Goal: Task Accomplishment & Management: Manage account settings

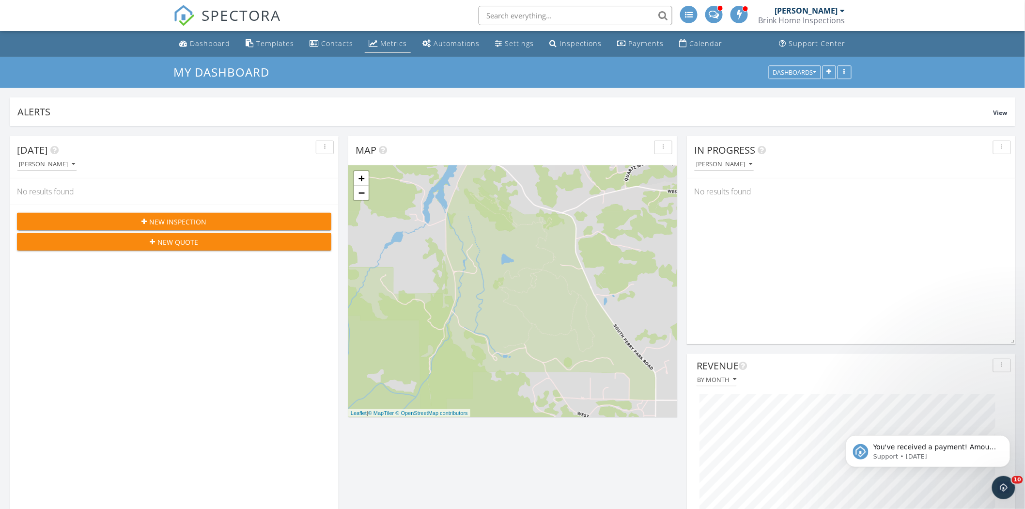
click at [389, 41] on div "Metrics" at bounding box center [393, 43] width 27 height 9
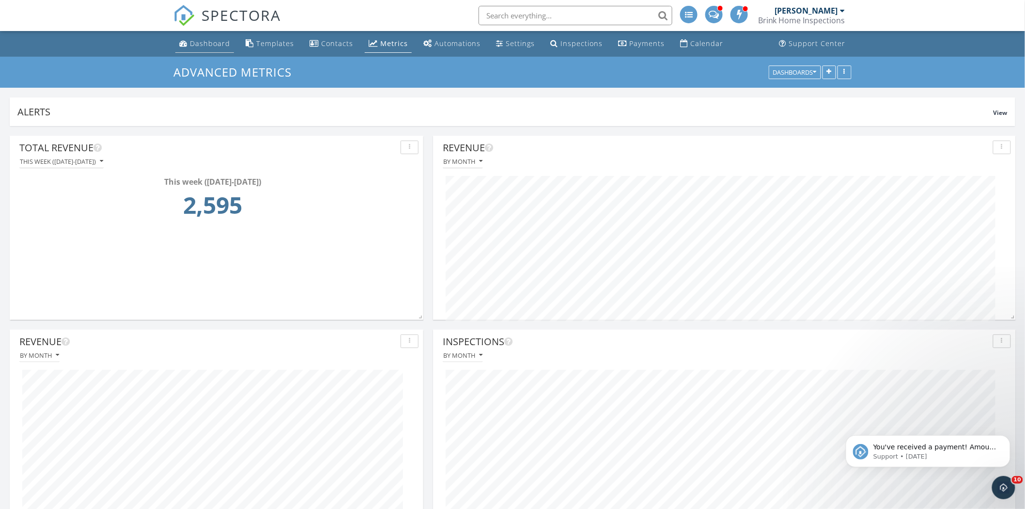
click at [206, 41] on div "Dashboard" at bounding box center [210, 43] width 40 height 9
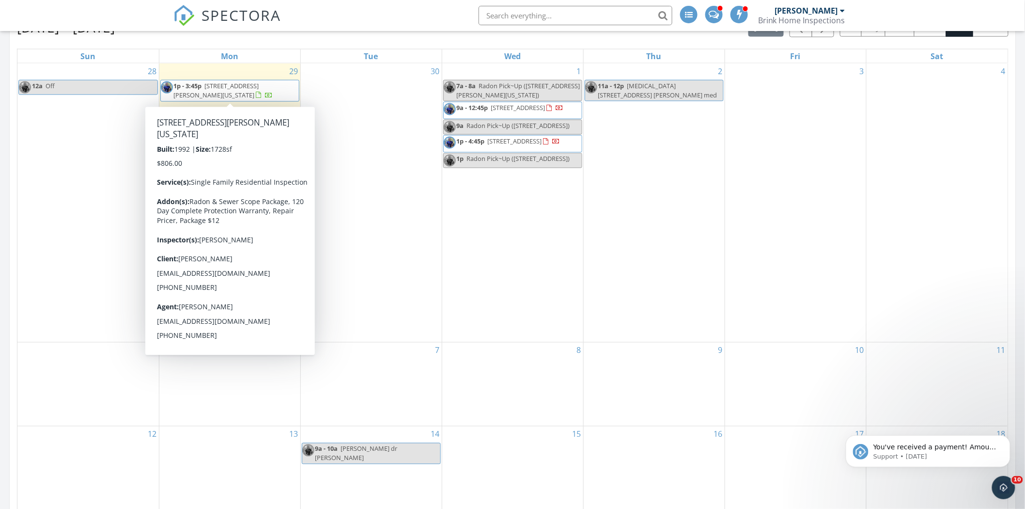
click at [229, 89] on span "4226 Dooley Way, Colorado Springs 80911" at bounding box center [216, 90] width 85 height 18
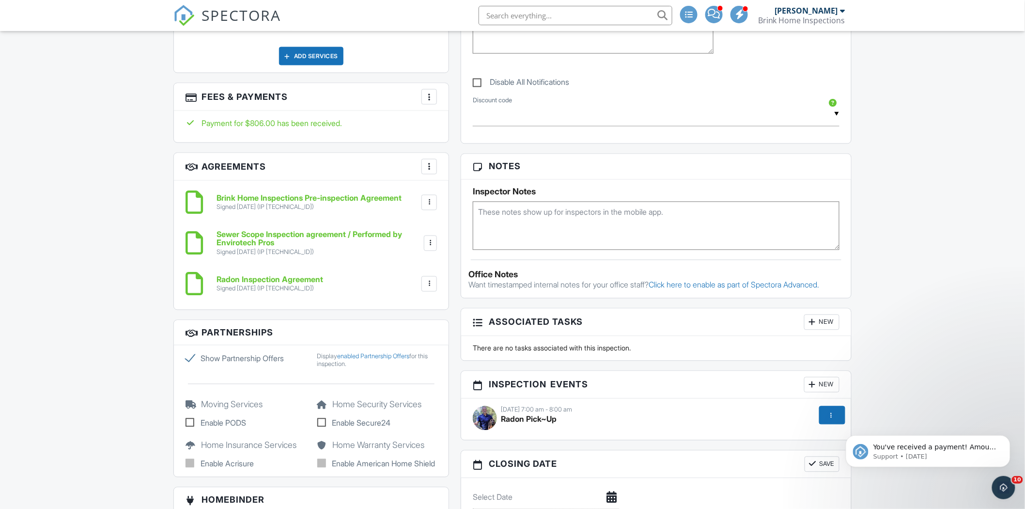
scroll to position [754, 0]
